Goal: Information Seeking & Learning: Understand process/instructions

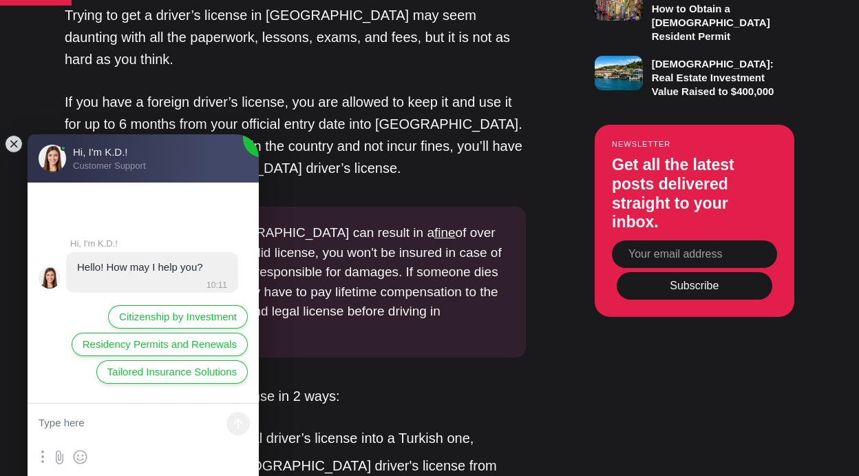
scroll to position [1024, 0]
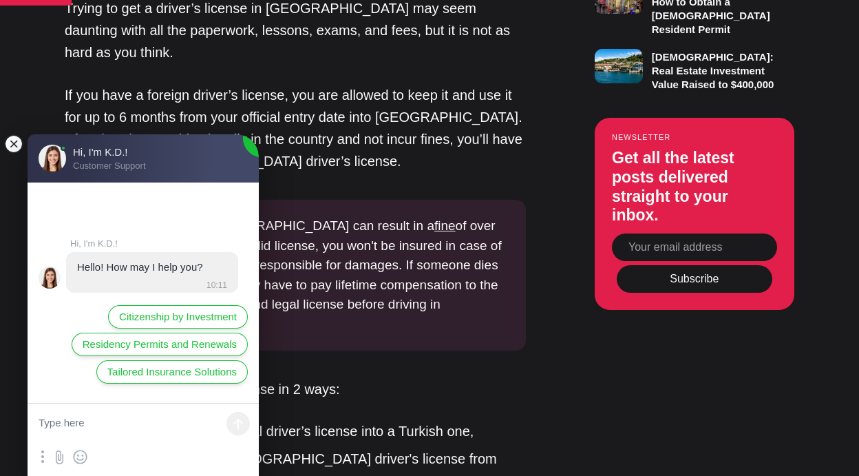
click at [16, 147] on jdiv at bounding box center [13, 143] width 19 height 19
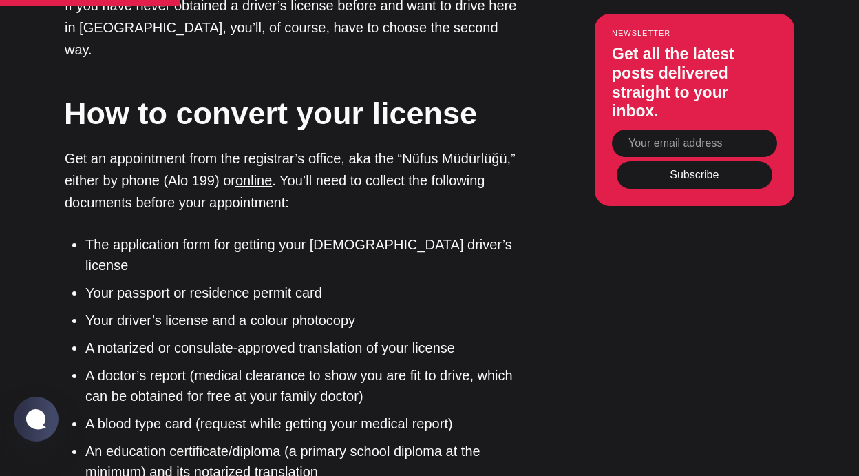
scroll to position [1536, 0]
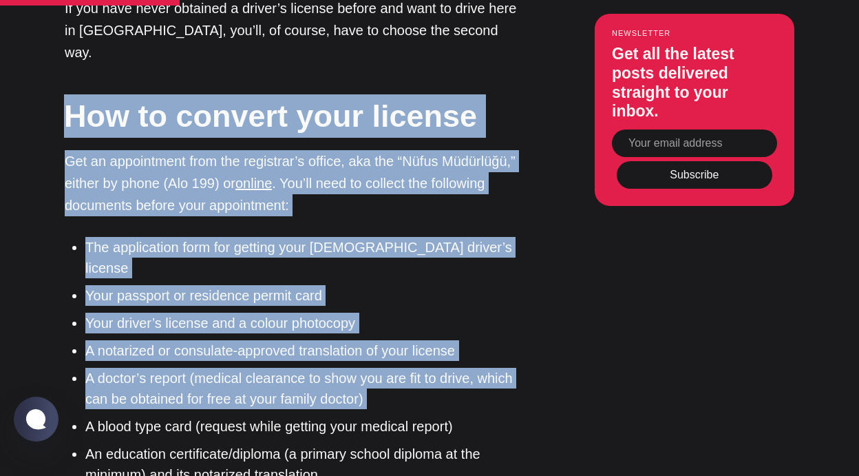
drag, startPoint x: 61, startPoint y: 28, endPoint x: 366, endPoint y: 304, distance: 411.3
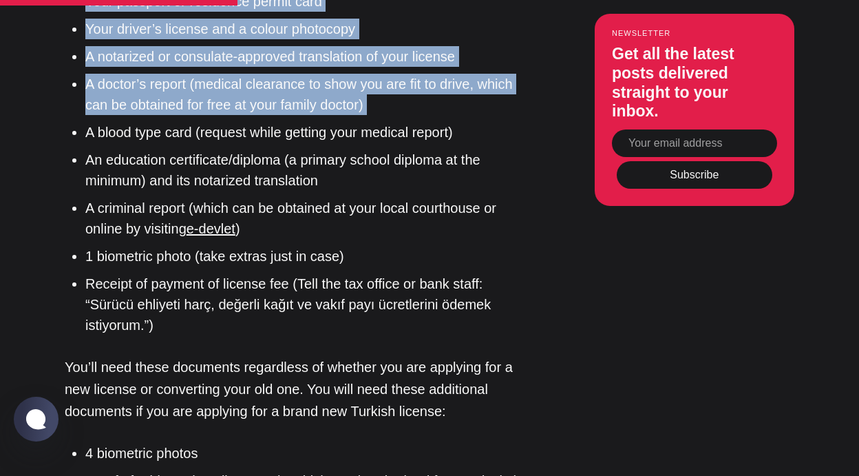
scroll to position [1833, 0]
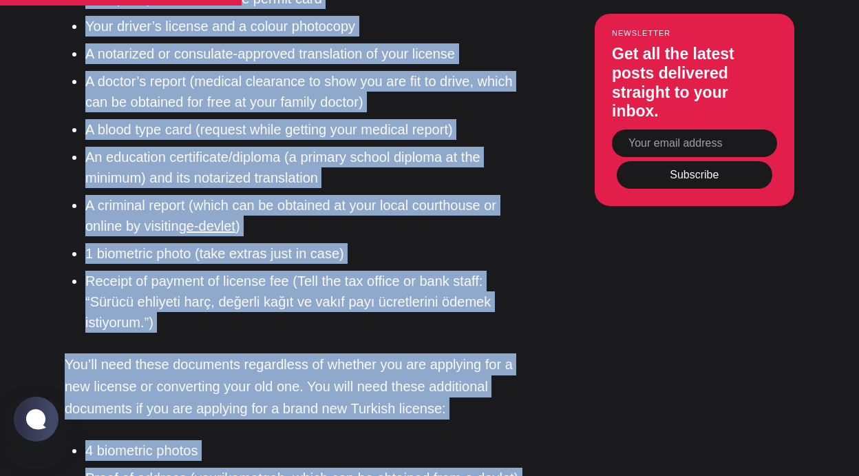
copy div "Lor ip dolorsi amet consect Adi el seddoeiusmo temp inc utlaboree’d magnaa, eni…"
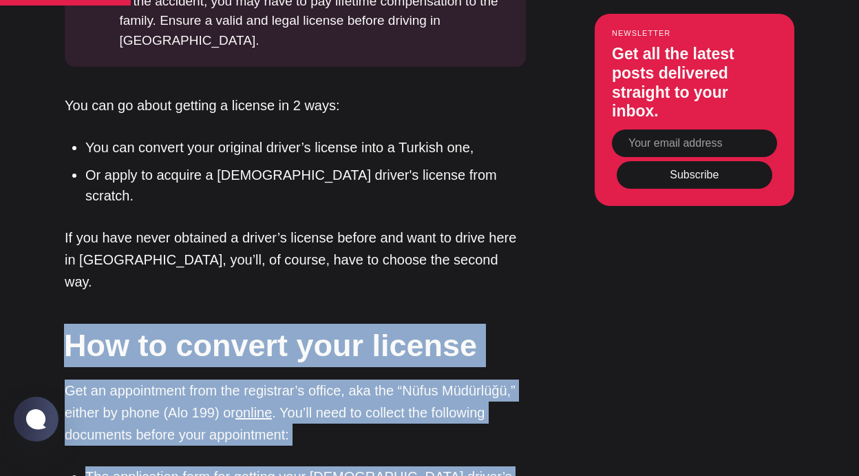
scroll to position [1306, 0]
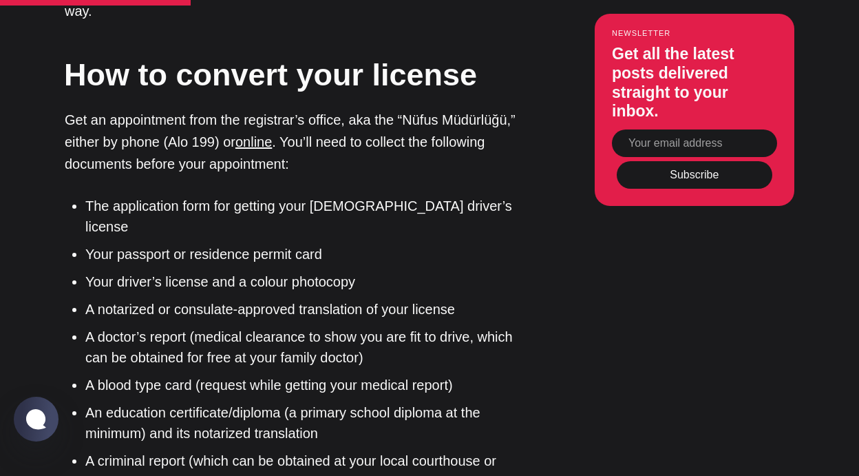
scroll to position [1589, 0]
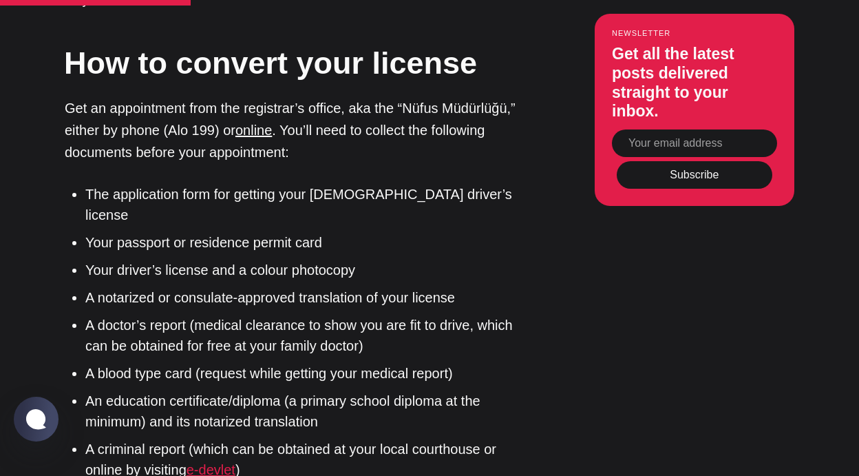
click at [209, 462] on link "e-devlet" at bounding box center [211, 469] width 49 height 15
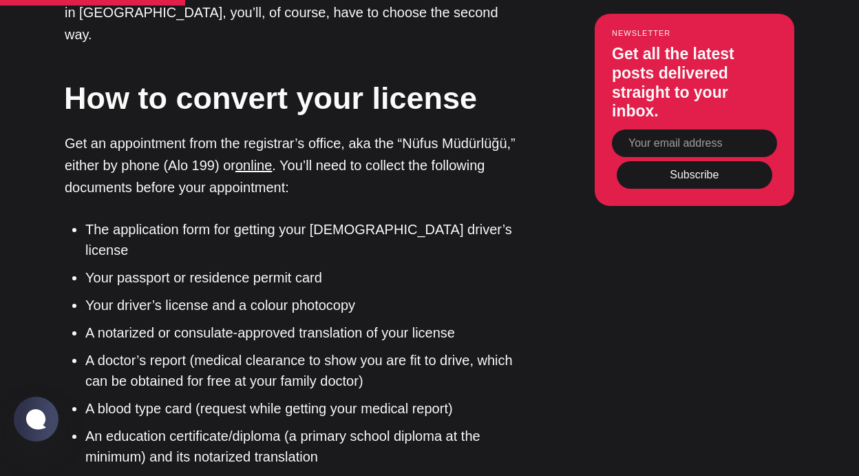
scroll to position [1565, 0]
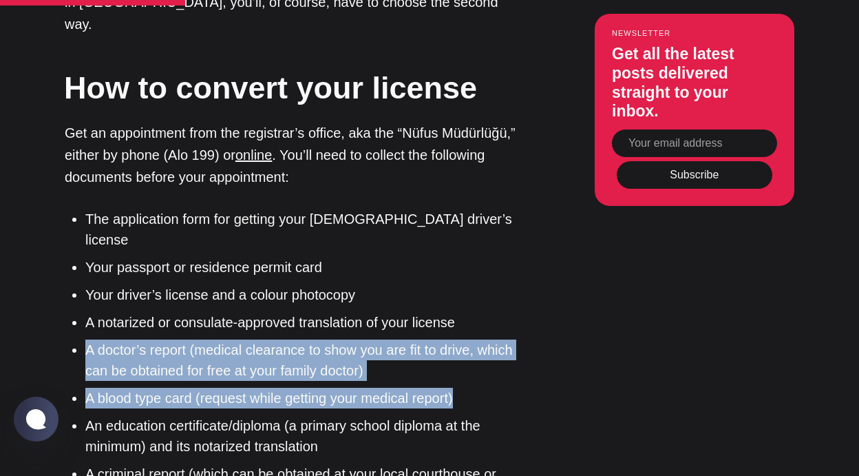
drag, startPoint x: 80, startPoint y: 242, endPoint x: 523, endPoint y: 293, distance: 446.1
click at [523, 293] on ul "The application form for getting your [DEMOGRAPHIC_DATA] driver’s license Your …" at bounding box center [300, 405] width 451 height 392
copy ul "A doctor’s report (medical clearance to show you are fit to drive, which can be…"
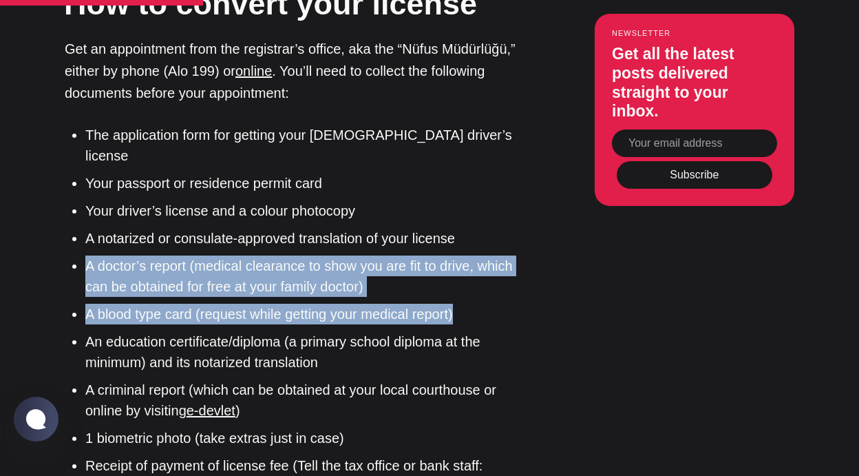
scroll to position [1650, 0]
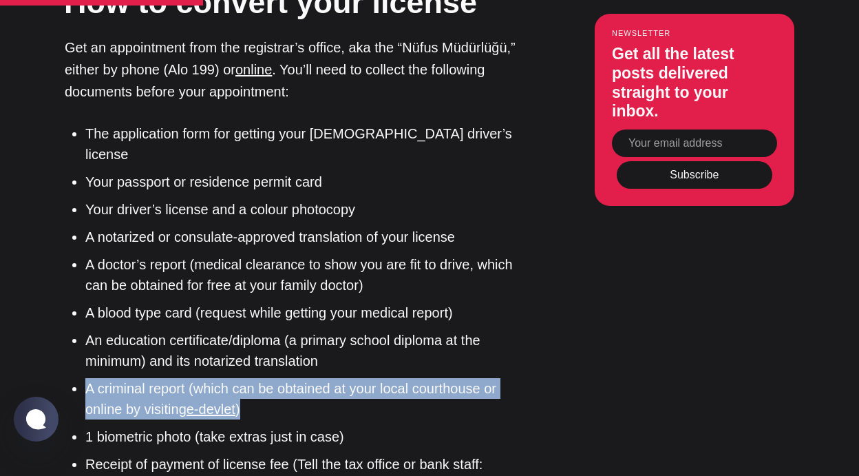
drag, startPoint x: 284, startPoint y: 299, endPoint x: 81, endPoint y: 268, distance: 206.2
click at [81, 268] on ul "The application form for getting your [DEMOGRAPHIC_DATA] driver’s license Your …" at bounding box center [300, 319] width 451 height 392
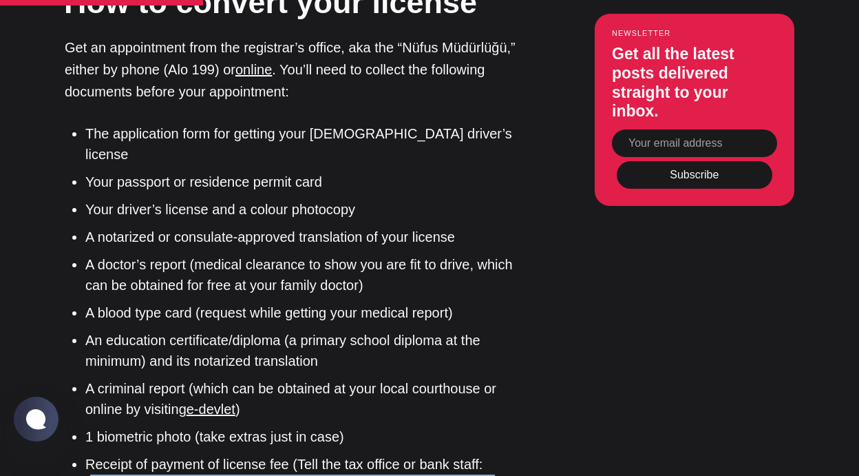
drag, startPoint x: 94, startPoint y: 377, endPoint x: 143, endPoint y: 396, distance: 52.8
click at [143, 454] on li "Receipt of payment of license fee (Tell the tax office or bank staff: “Sürücü e…" at bounding box center [305, 485] width 441 height 62
drag, startPoint x: 93, startPoint y: 373, endPoint x: 142, endPoint y: 397, distance: 54.5
click at [142, 454] on li "Receipt of payment of license fee (Tell the tax office or bank staff: “Sürücü e…" at bounding box center [305, 485] width 441 height 62
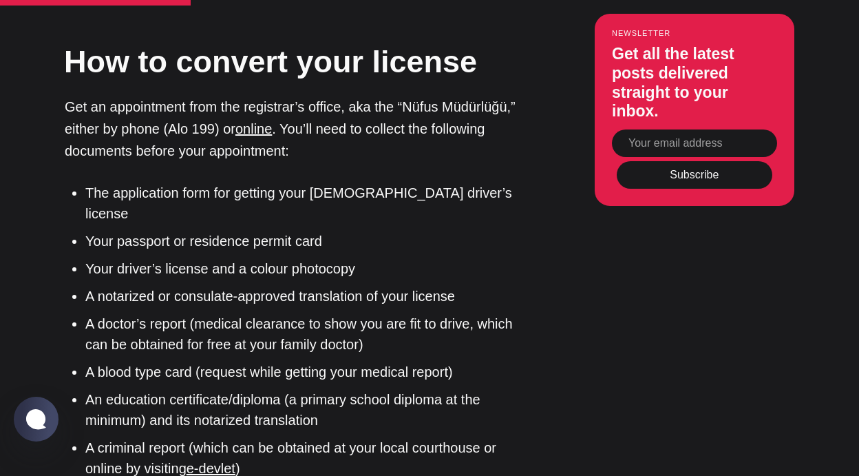
scroll to position [1589, 0]
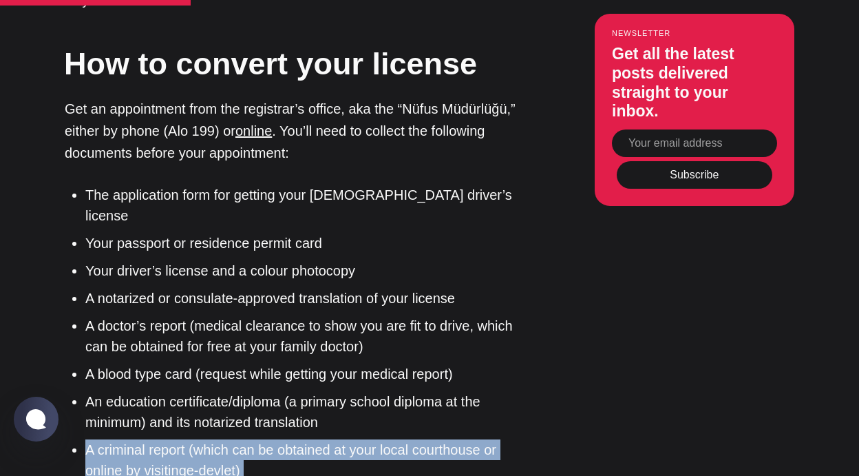
drag, startPoint x: 89, startPoint y: 341, endPoint x: 254, endPoint y: 372, distance: 168.1
click at [254, 372] on ul "The application form for getting your [DEMOGRAPHIC_DATA] driver’s license Your …" at bounding box center [300, 380] width 451 height 392
copy li "A criminal report (which can be obtained at your local courthouse or online by …"
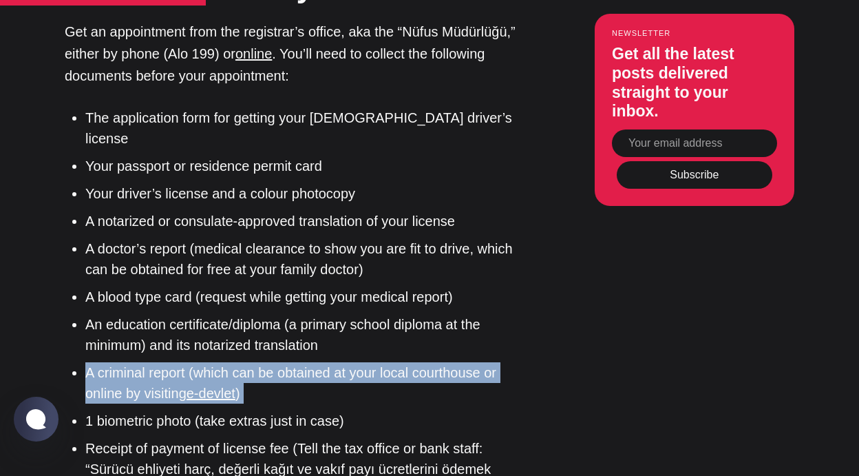
scroll to position [1661, 0]
